Goal: Find specific page/section: Find specific page/section

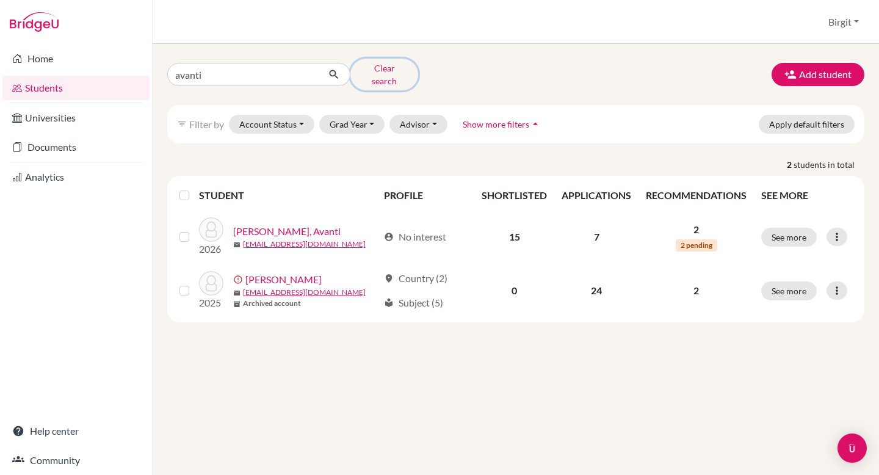
click at [391, 71] on button "Clear search" at bounding box center [385, 75] width 68 height 32
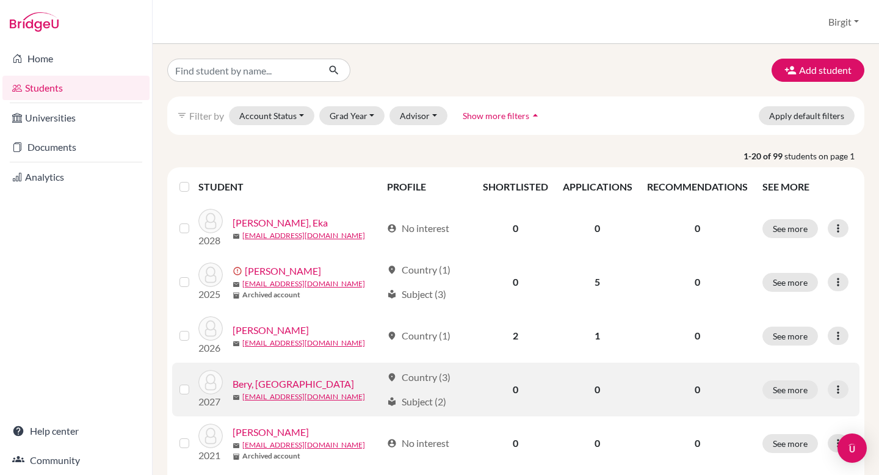
click at [285, 387] on link "Bery, [GEOGRAPHIC_DATA]" at bounding box center [294, 384] width 122 height 15
click at [256, 384] on link "Bery, [GEOGRAPHIC_DATA]" at bounding box center [294, 384] width 122 height 15
click at [277, 387] on link "Bery, [GEOGRAPHIC_DATA]" at bounding box center [294, 384] width 122 height 15
click at [270, 386] on link "Bery, [GEOGRAPHIC_DATA]" at bounding box center [294, 384] width 122 height 15
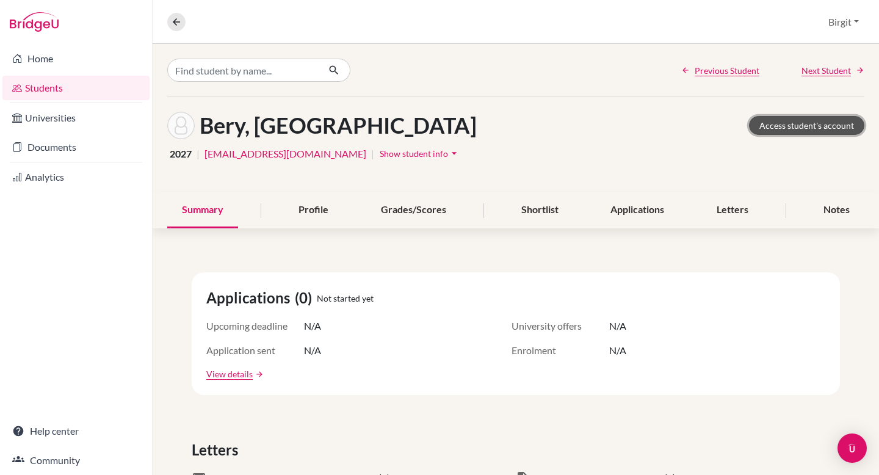
click at [816, 128] on link "Access student's account" at bounding box center [806, 125] width 115 height 19
